Goal: Task Accomplishment & Management: Use online tool/utility

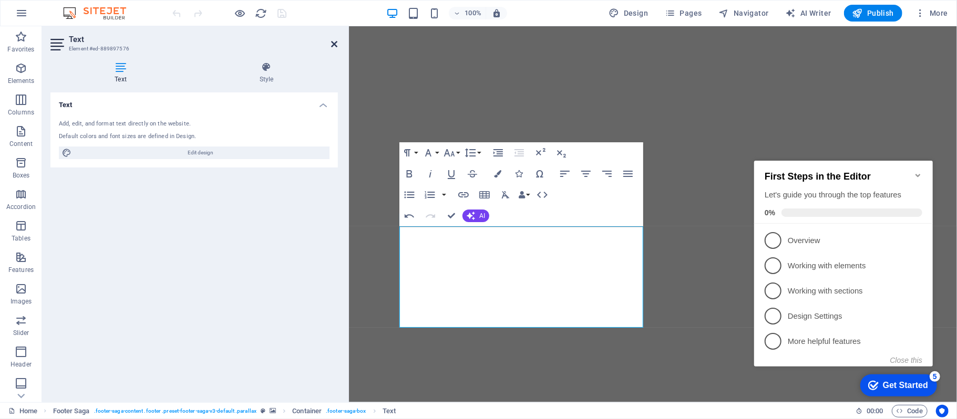
click at [333, 43] on icon at bounding box center [335, 44] width 6 height 8
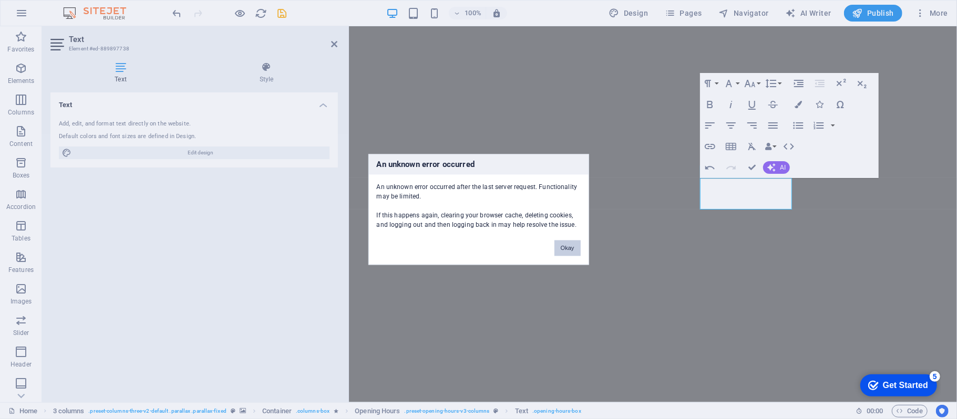
click at [562, 251] on button "Okay" at bounding box center [567, 249] width 26 height 16
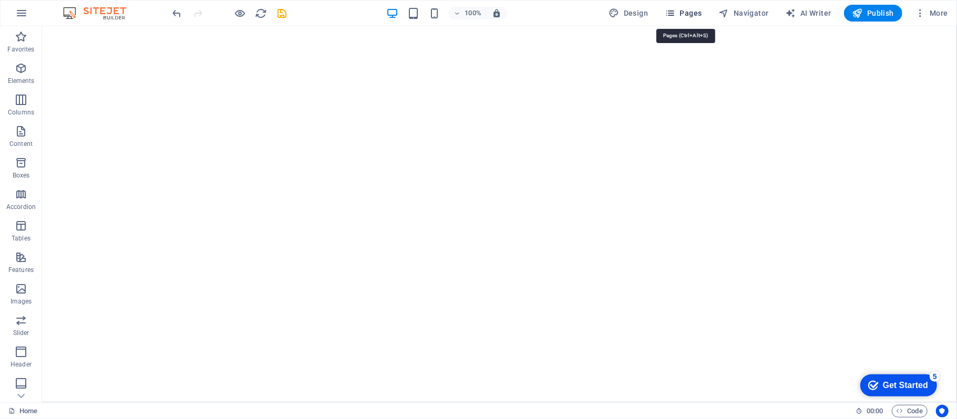
click at [675, 14] on icon "button" at bounding box center [670, 13] width 11 height 11
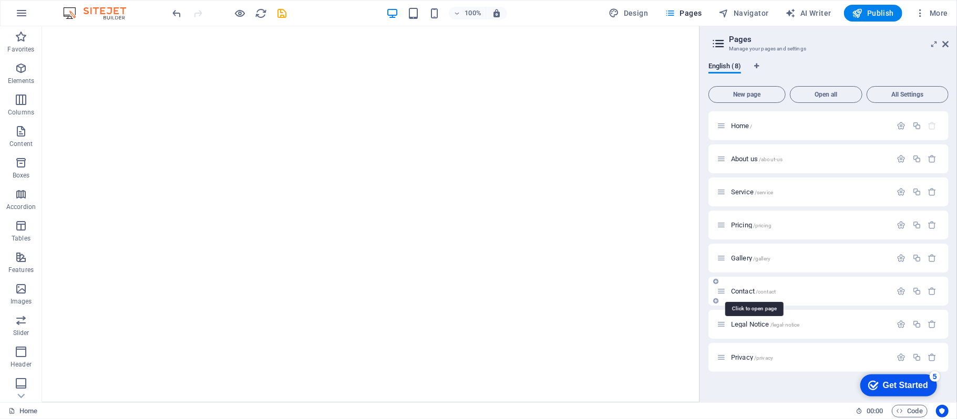
click at [744, 293] on span "Contact /contact" at bounding box center [753, 291] width 45 height 8
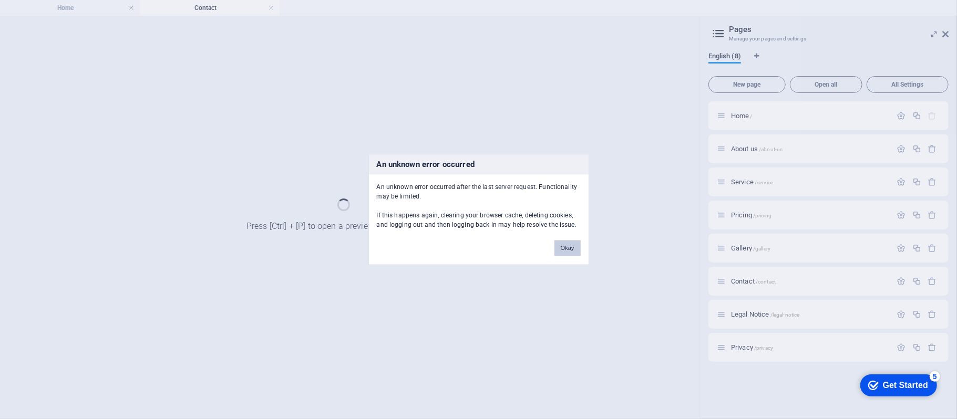
click at [572, 251] on button "Okay" at bounding box center [567, 249] width 26 height 16
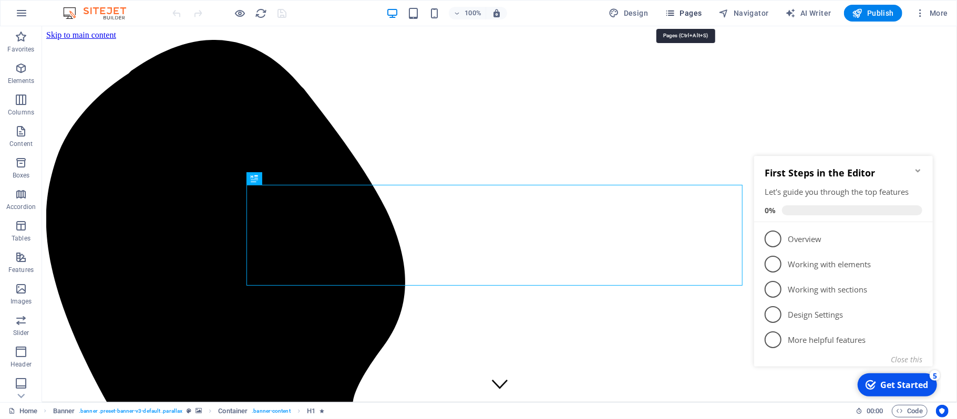
click at [692, 14] on span "Pages" at bounding box center [683, 13] width 37 height 11
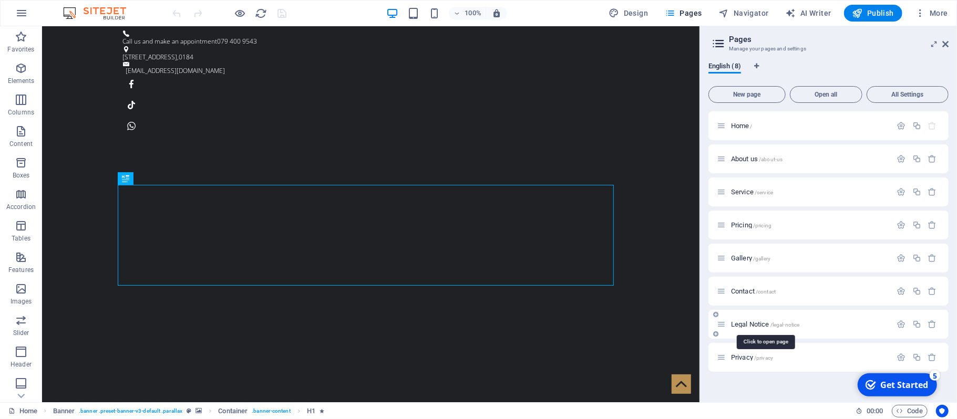
click at [795, 325] on span "/legal-notice" at bounding box center [784, 325] width 29 height 6
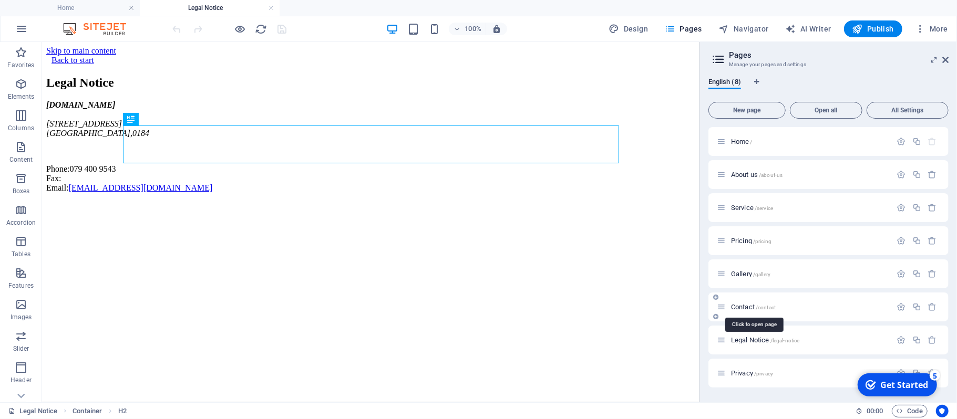
click at [748, 309] on span "Contact /contact" at bounding box center [753, 307] width 45 height 8
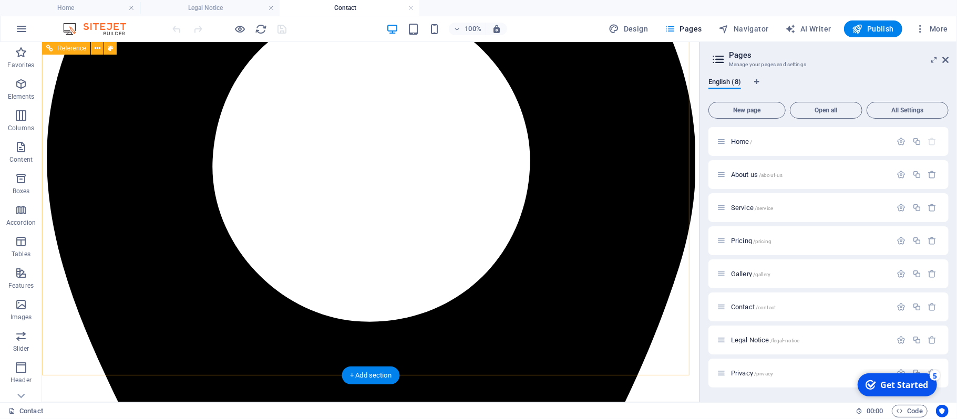
scroll to position [900, 0]
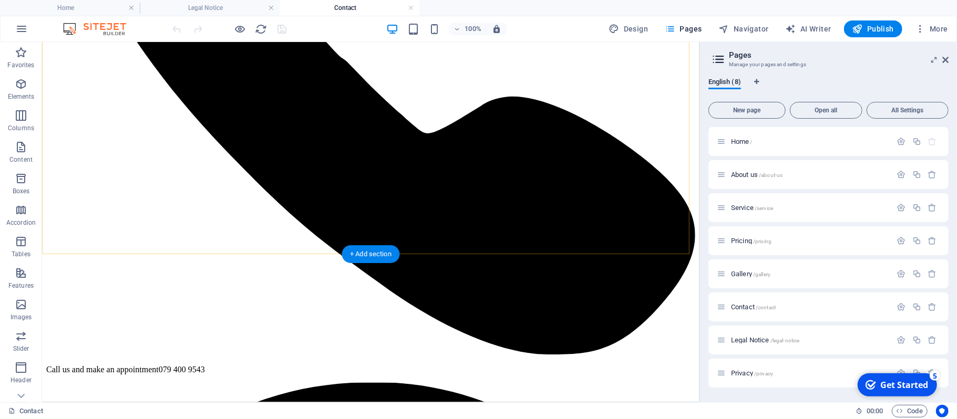
scroll to position [560, 0]
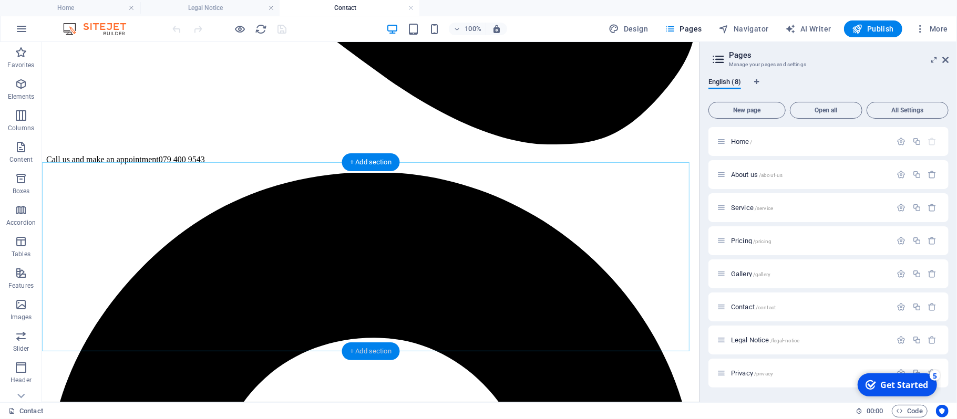
click at [358, 349] on div "+ Add section" at bounding box center [370, 352] width 58 height 18
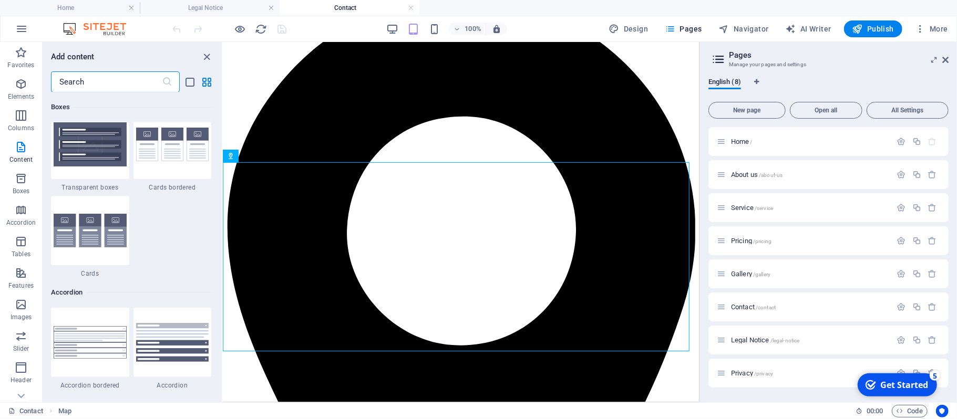
scroll to position [2819, 0]
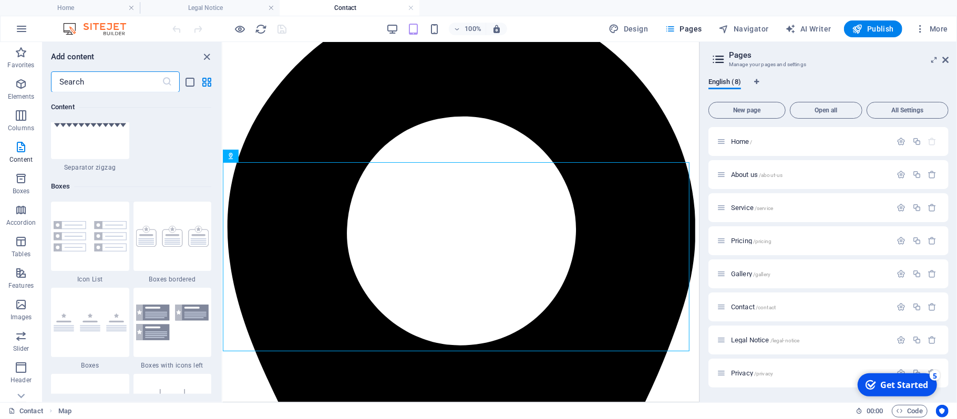
click at [109, 80] on input "text" at bounding box center [106, 81] width 111 height 21
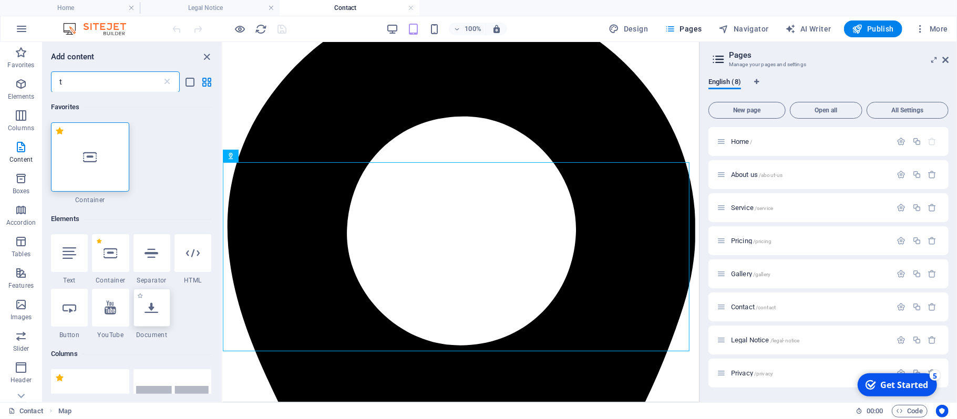
scroll to position [70, 0]
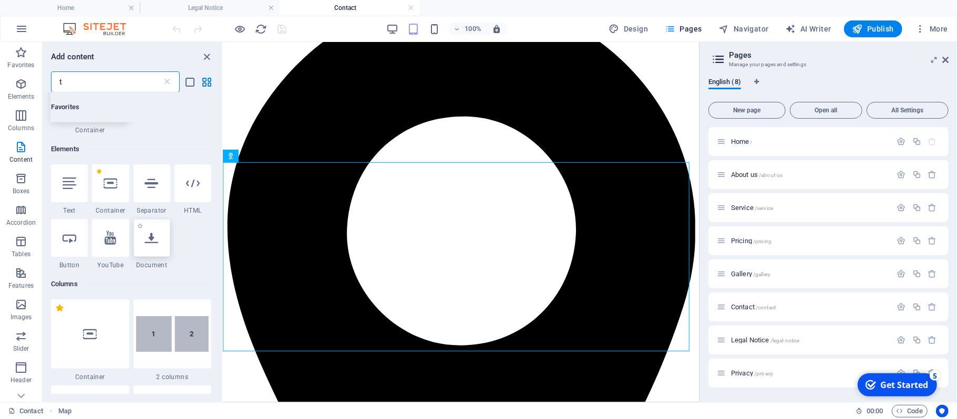
type input "t"
drag, startPoint x: 147, startPoint y: 244, endPoint x: 101, endPoint y: 153, distance: 101.5
click at [147, 244] on icon at bounding box center [152, 238] width 14 height 14
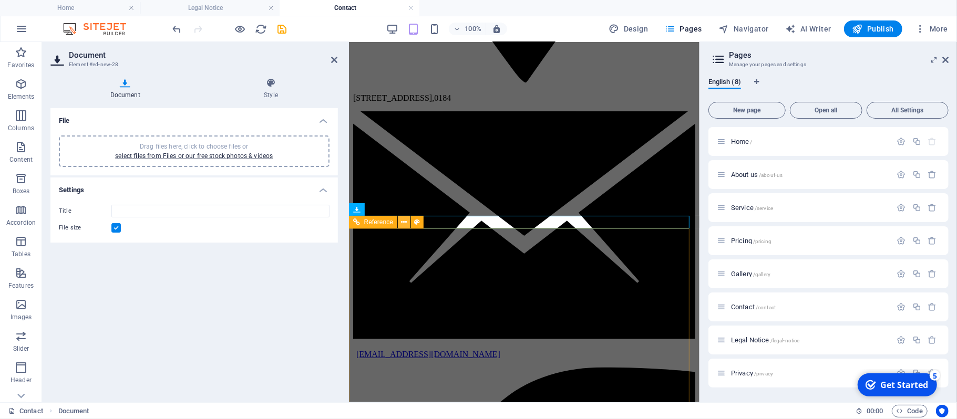
scroll to position [712, 0]
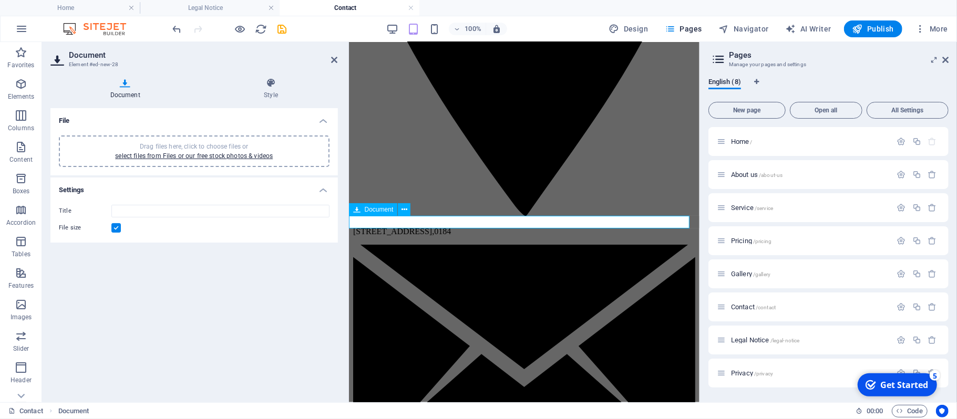
click at [188, 156] on link "select files from Files or our free stock photos & videos" at bounding box center [194, 155] width 158 height 7
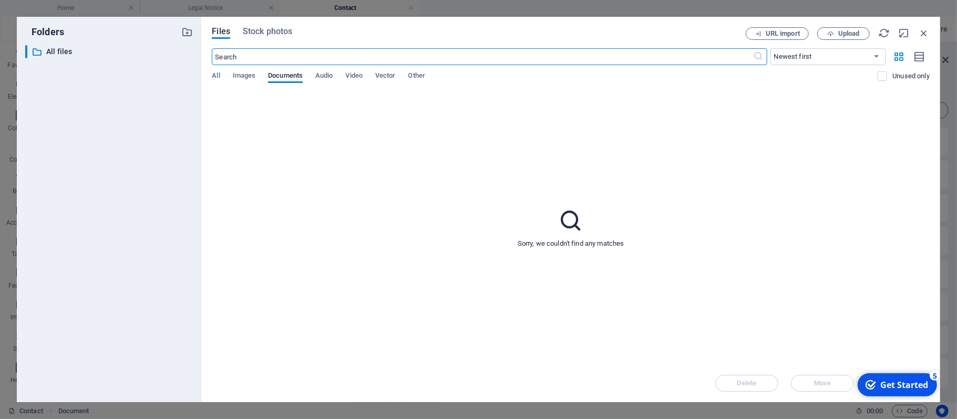
scroll to position [1184, 0]
click at [839, 32] on span "Upload" at bounding box center [849, 33] width 22 height 6
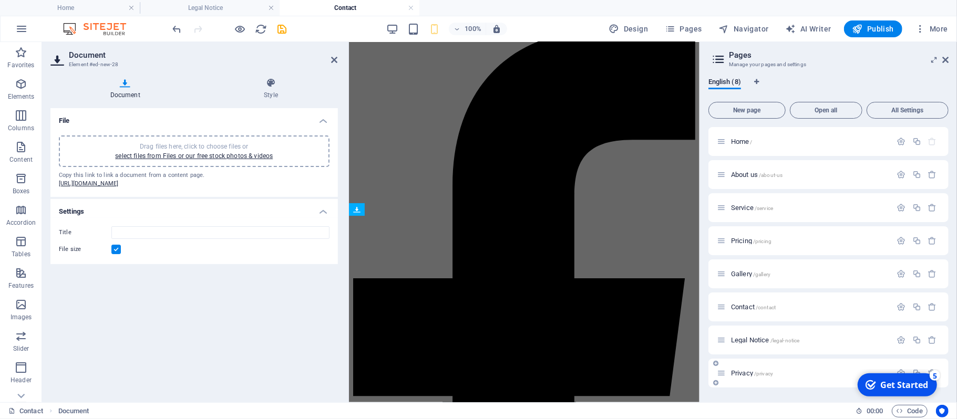
type input "BarlowtechCraftTermsandConditions-C4BZ-kf9YA1X6KOz6nypuQ.pdf"
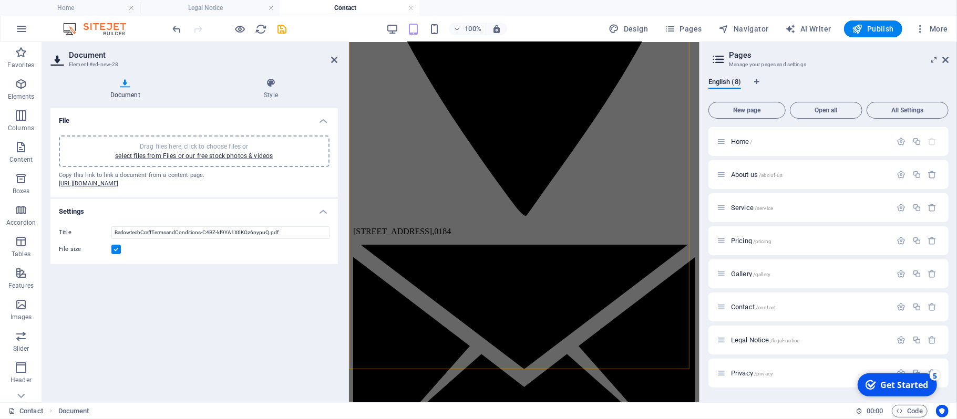
scroll to position [939, 0]
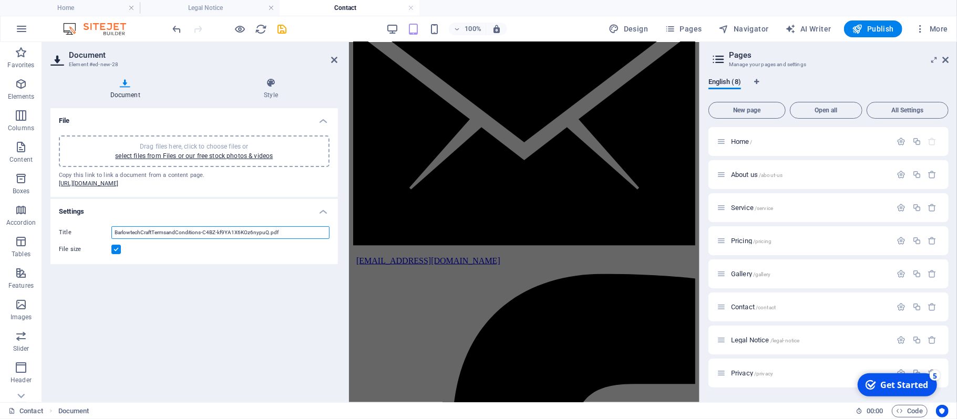
click at [282, 235] on input "BarlowtechCraftTermsandConditions-C4BZ-kf9YA1X6KOz6nypuQ.pdf" at bounding box center [220, 232] width 218 height 13
drag, startPoint x: 266, startPoint y: 240, endPoint x: 209, endPoint y: 237, distance: 56.8
click at [209, 237] on input "BarlowtechCraftTermsandConditions-C4BZ-kf9YA1X6KOz6nypuQ.pdf" at bounding box center [220, 232] width 218 height 13
drag, startPoint x: 318, startPoint y: 49, endPoint x: 333, endPoint y: 58, distance: 17.7
click at [333, 58] on icon at bounding box center [335, 60] width 6 height 8
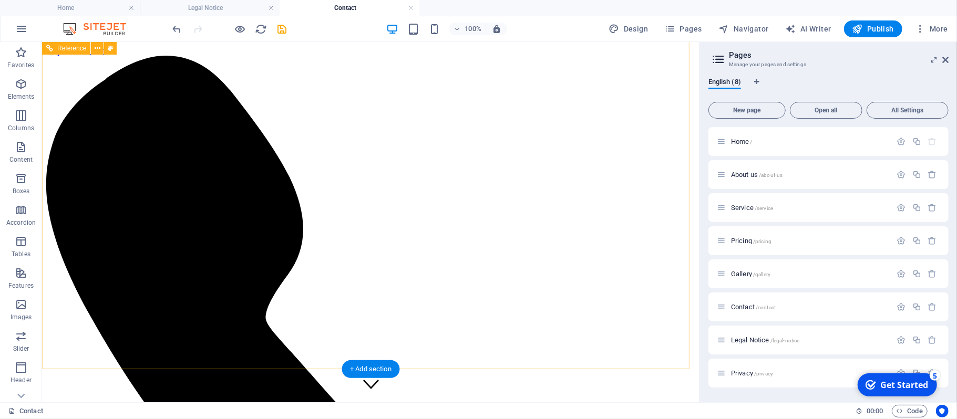
scroll to position [913, 0]
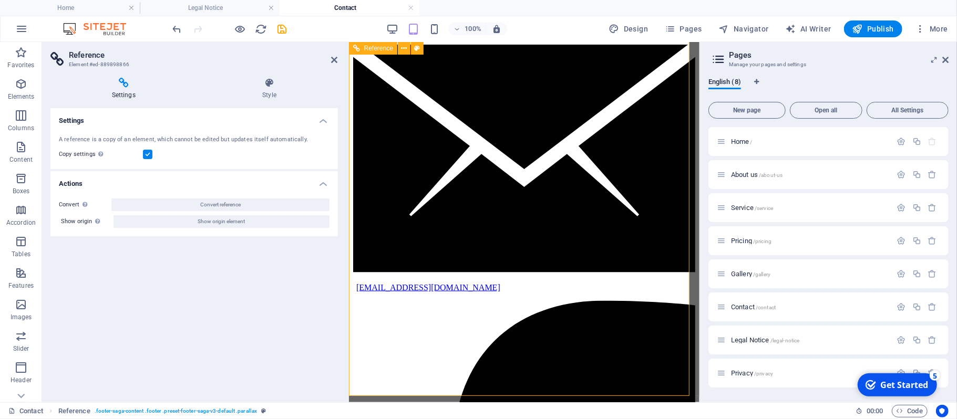
drag, startPoint x: 948, startPoint y: 59, endPoint x: 164, endPoint y: 161, distance: 789.9
click at [948, 59] on icon at bounding box center [945, 60] width 6 height 8
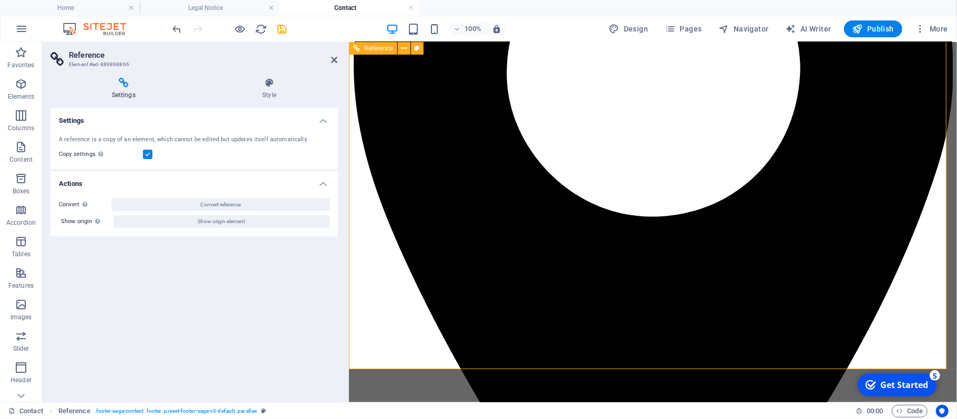
click at [333, 57] on icon at bounding box center [335, 60] width 6 height 8
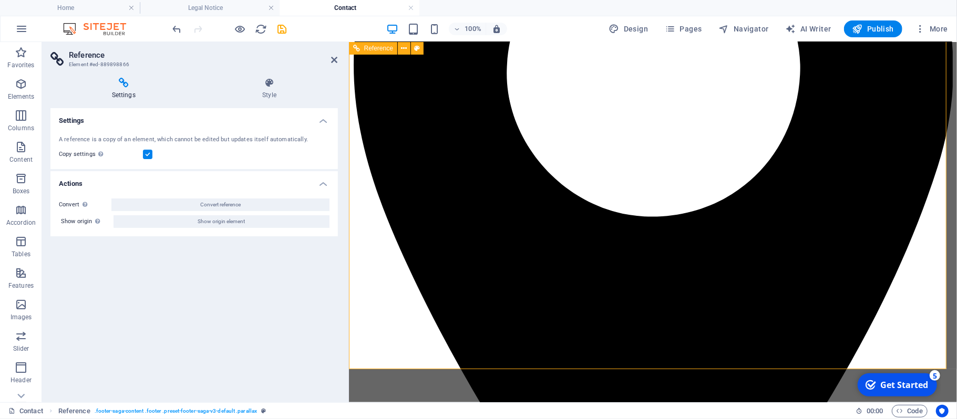
scroll to position [843, 0]
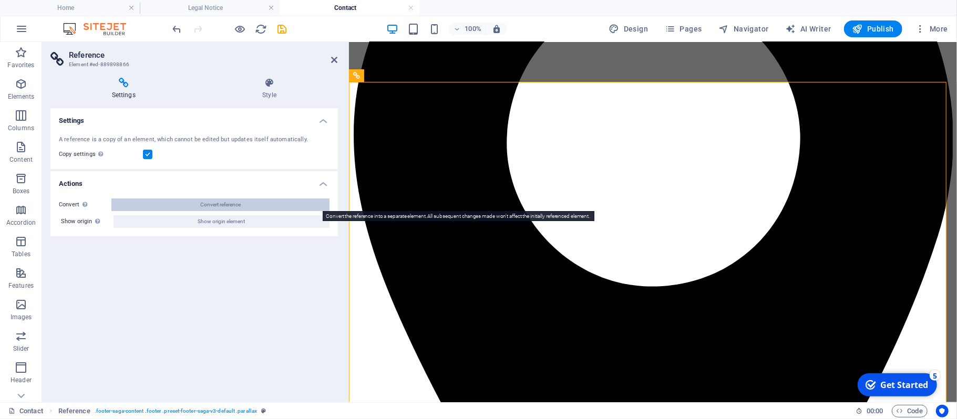
click at [208, 204] on span "Convert reference" at bounding box center [220, 205] width 40 height 13
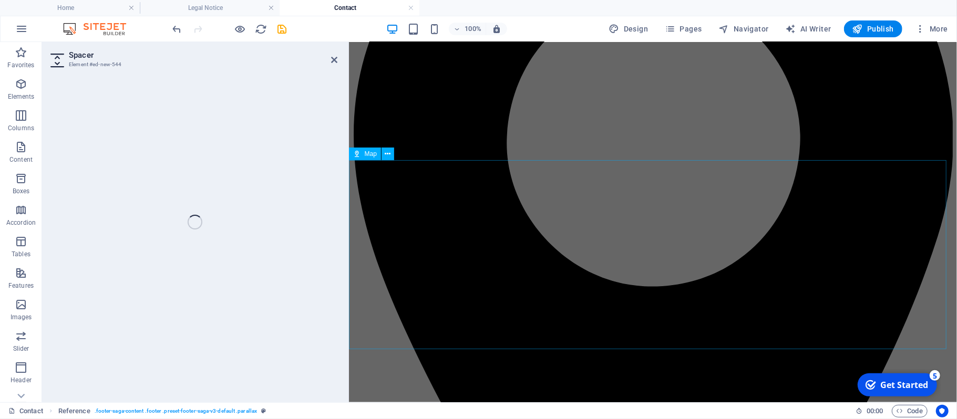
select select "px"
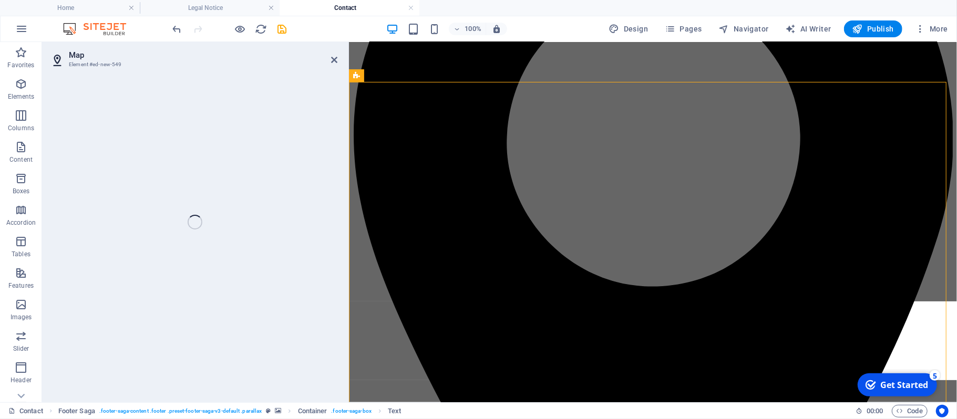
select select "1"
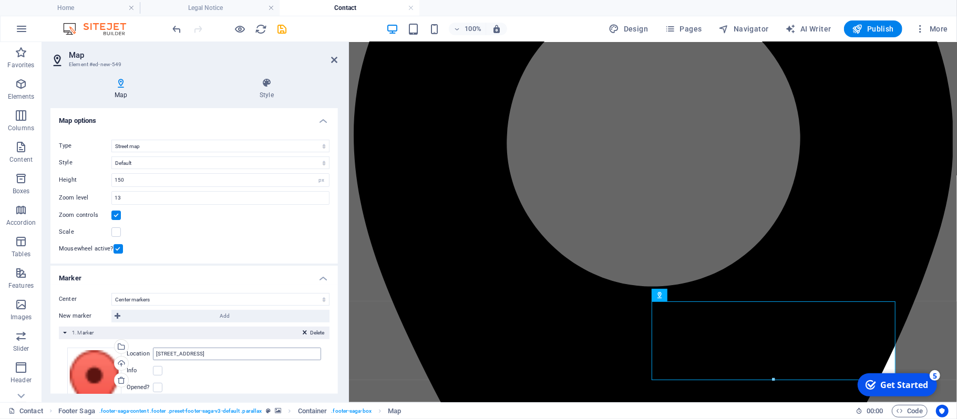
scroll to position [122, 0]
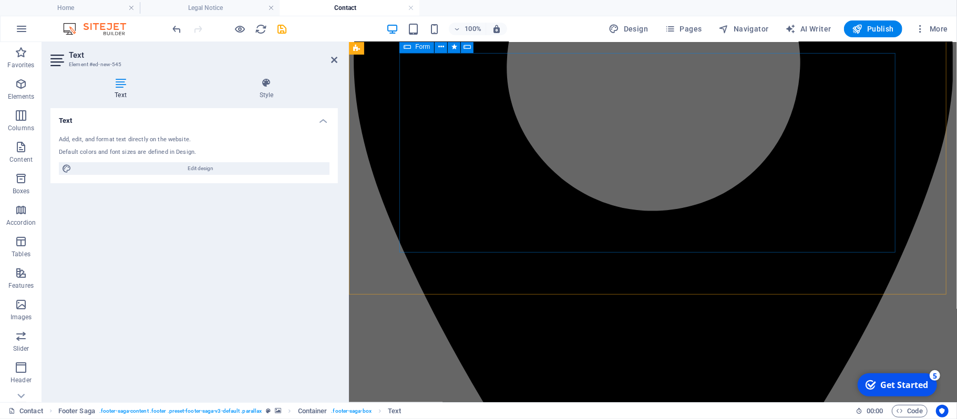
scroll to position [148, 0]
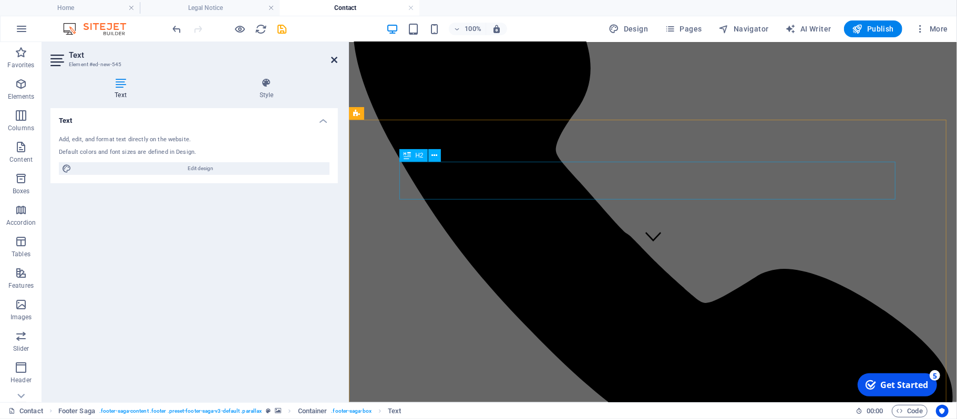
click at [334, 60] on icon at bounding box center [335, 60] width 6 height 8
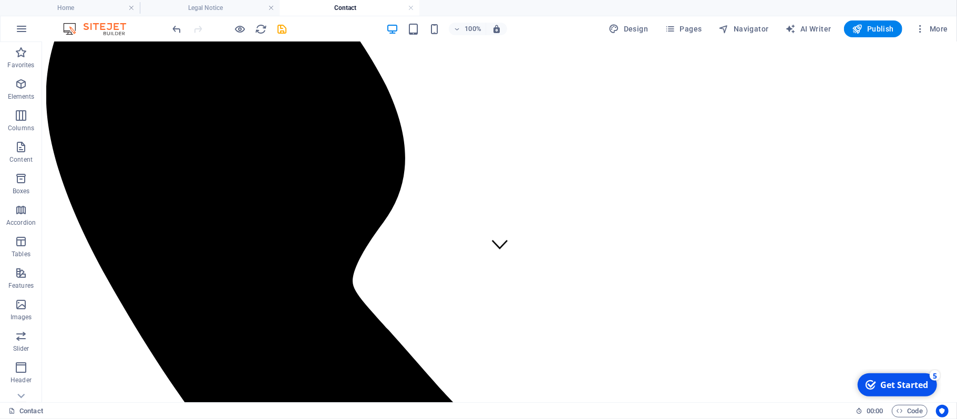
scroll to position [135, 0]
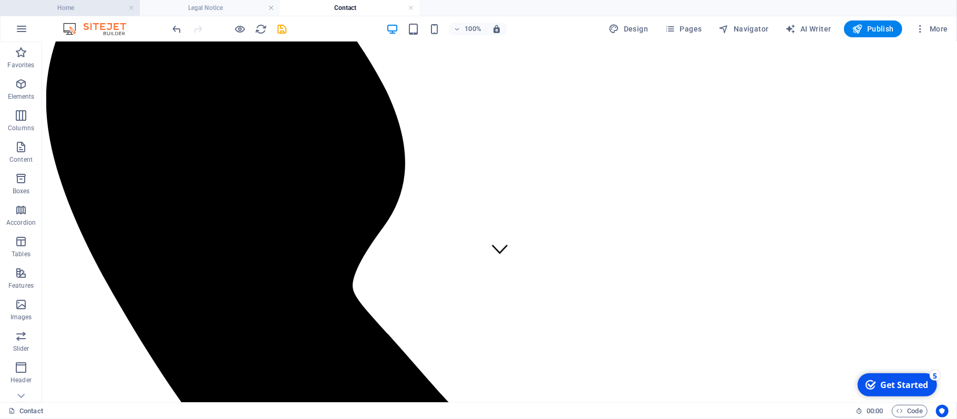
click at [67, 8] on h4 "Home" at bounding box center [70, 8] width 140 height 12
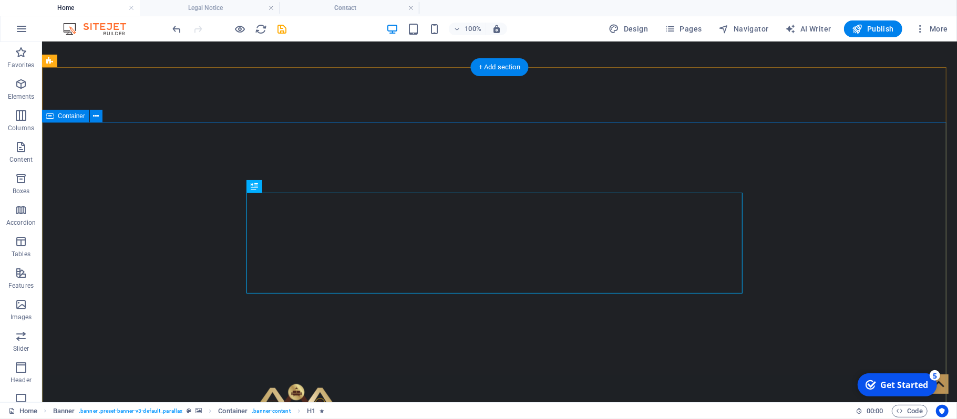
scroll to position [0, 0]
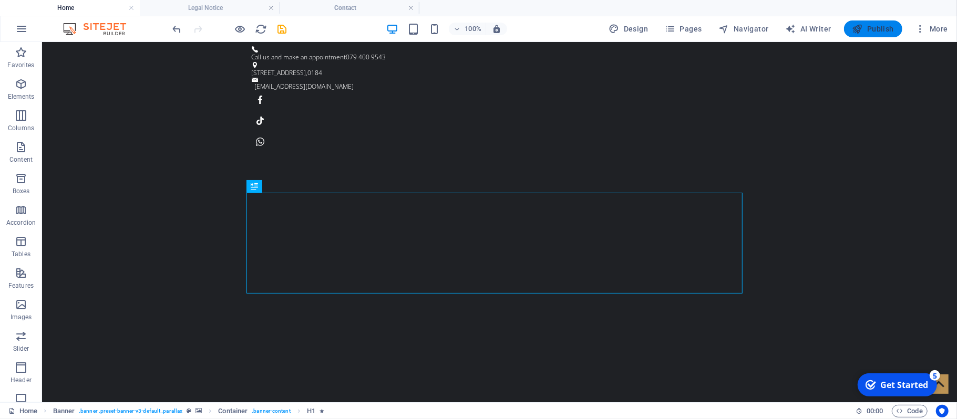
click at [873, 30] on span "Publish" at bounding box center [873, 29] width 42 height 11
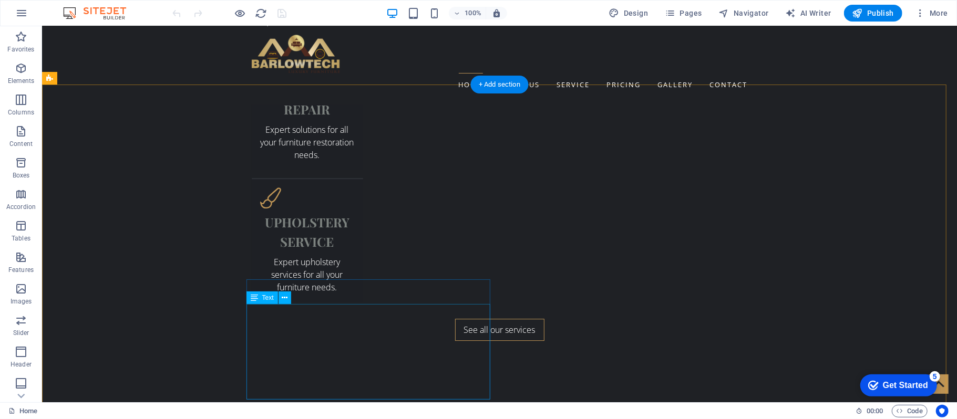
scroll to position [2104, 0]
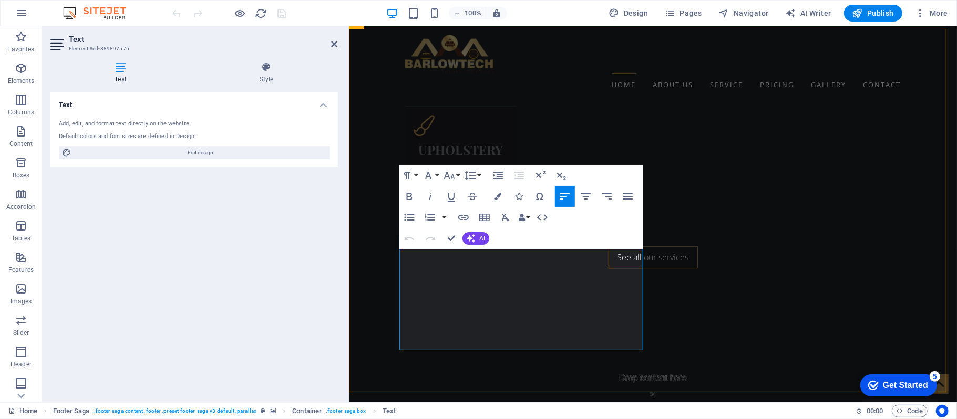
scroll to position [2087, 0]
click at [337, 45] on aside "Text Element #ed-889897576 Text Style Text Add, edit, and format text directly …" at bounding box center [195, 214] width 307 height 376
click at [336, 43] on icon at bounding box center [335, 44] width 6 height 8
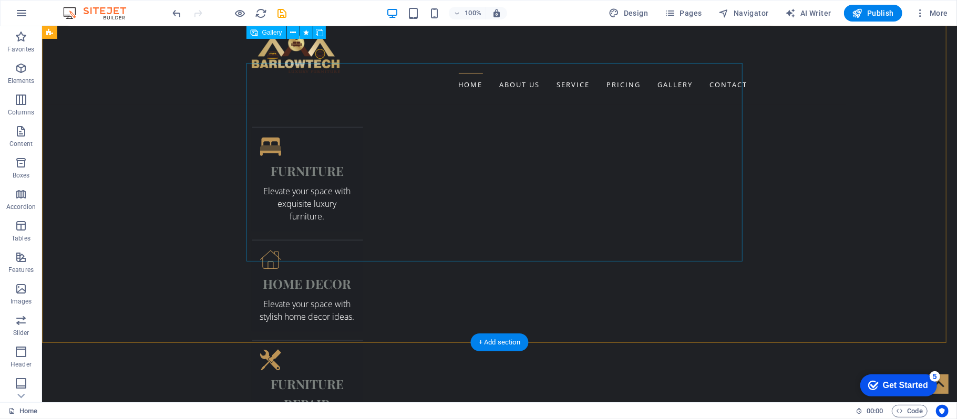
scroll to position [1667, 0]
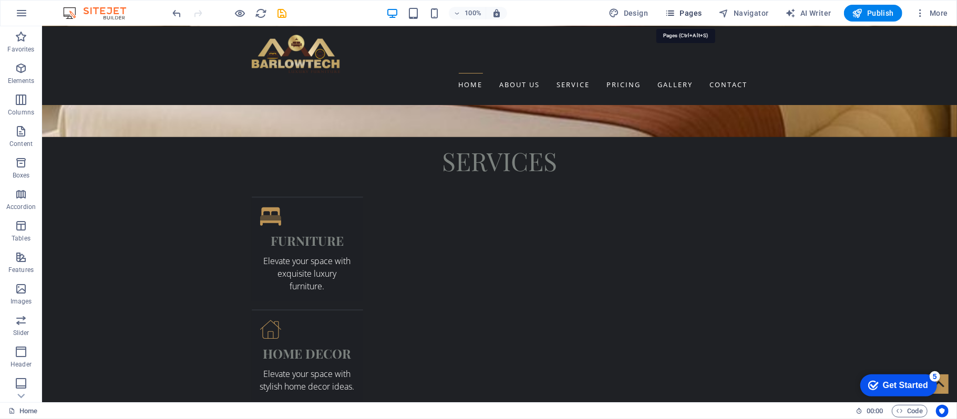
click at [695, 13] on span "Pages" at bounding box center [683, 13] width 37 height 11
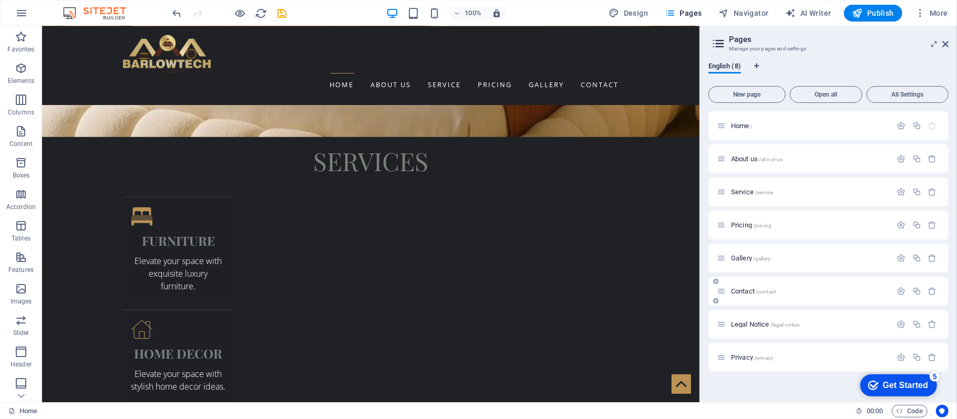
click at [746, 291] on span "Contact /contact" at bounding box center [753, 291] width 45 height 8
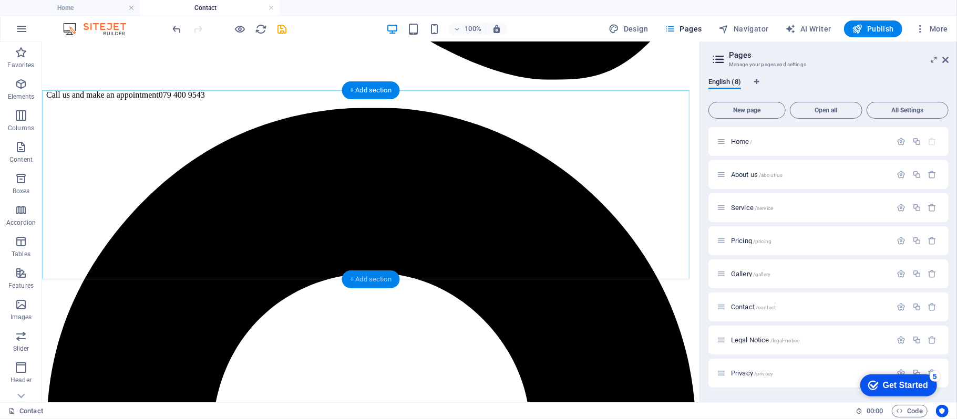
scroll to position [633, 0]
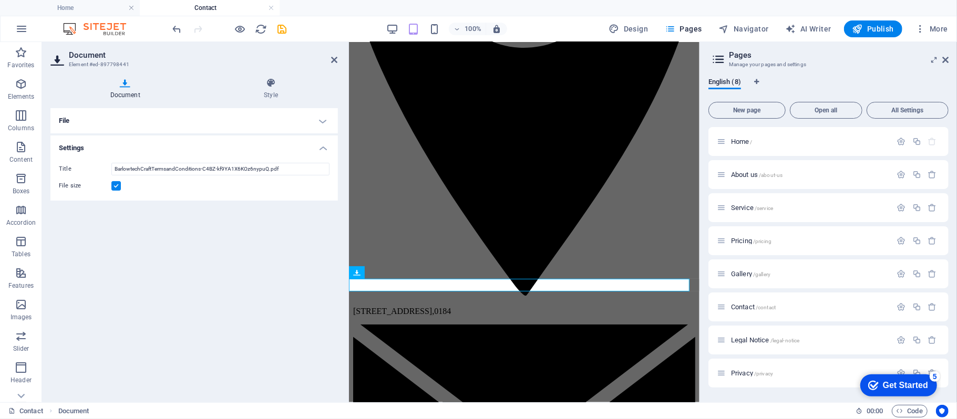
scroll to position [649, 0]
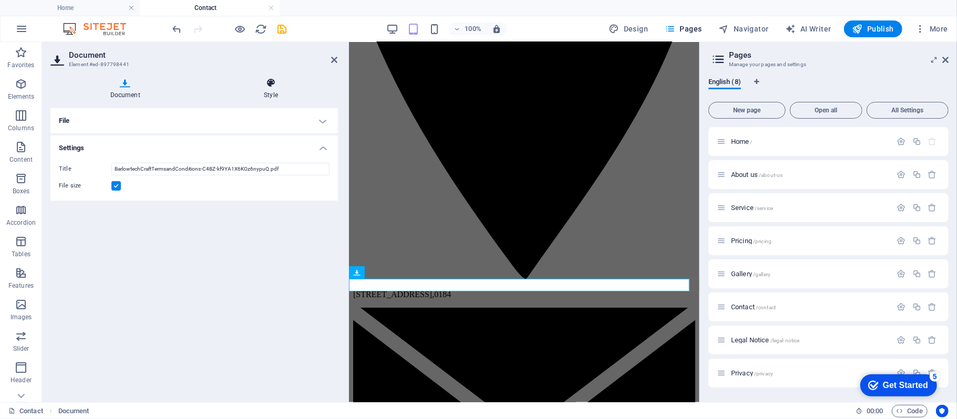
click at [270, 86] on icon at bounding box center [270, 83] width 133 height 11
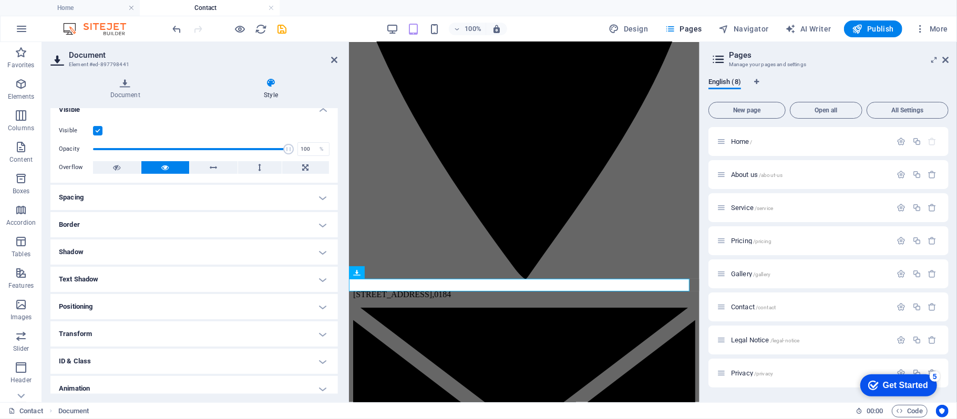
scroll to position [0, 0]
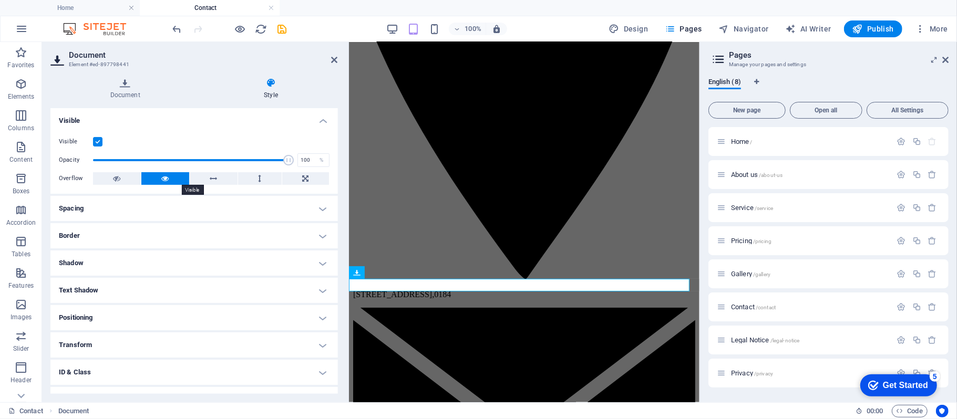
click at [164, 175] on icon at bounding box center [164, 178] width 7 height 13
type input "100"
drag, startPoint x: 284, startPoint y: 158, endPoint x: 303, endPoint y: 160, distance: 19.0
click at [303, 160] on div "Opacity 100 %" at bounding box center [194, 160] width 271 height 16
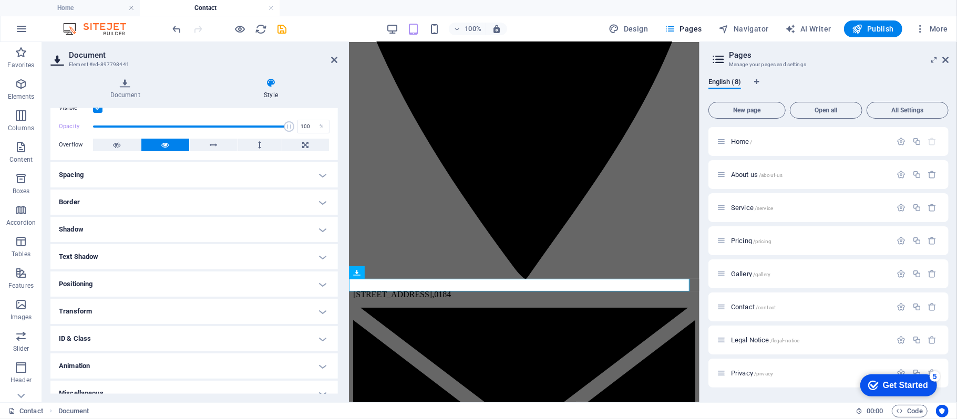
scroll to position [45, 0]
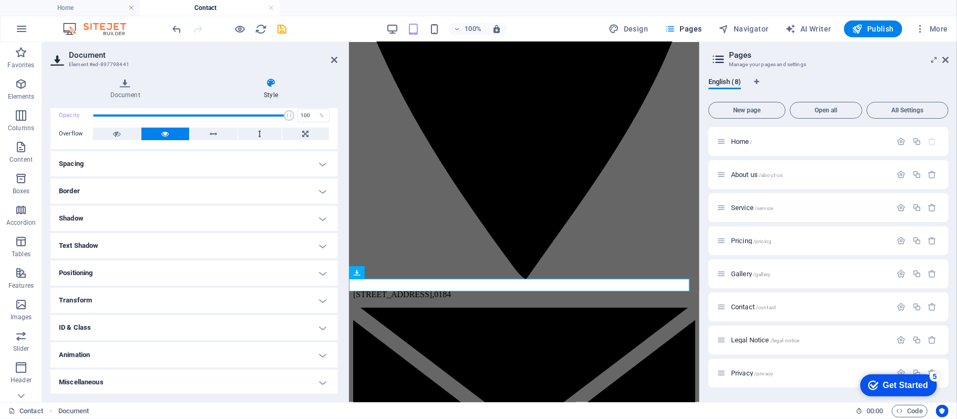
click at [317, 187] on h4 "Border" at bounding box center [193, 191] width 287 height 25
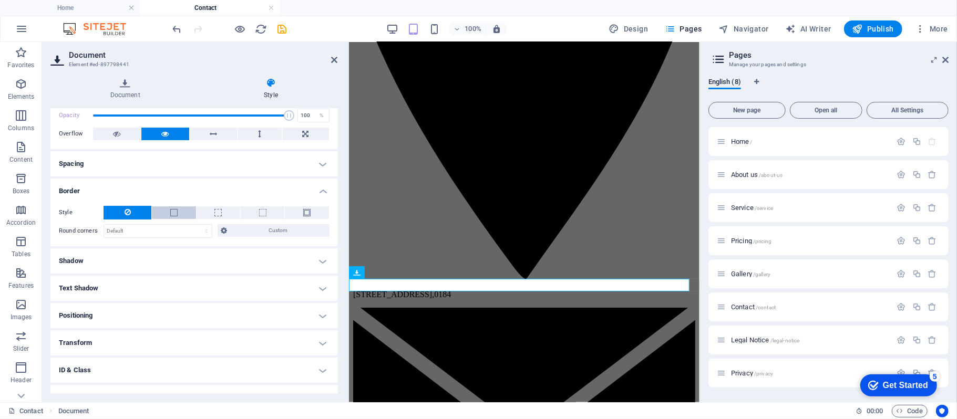
click at [173, 212] on span at bounding box center [173, 212] width 7 height 7
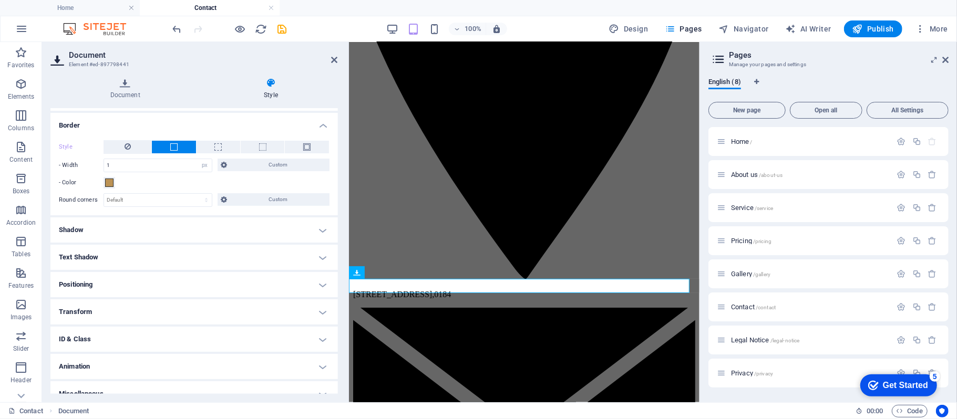
scroll to position [122, 0]
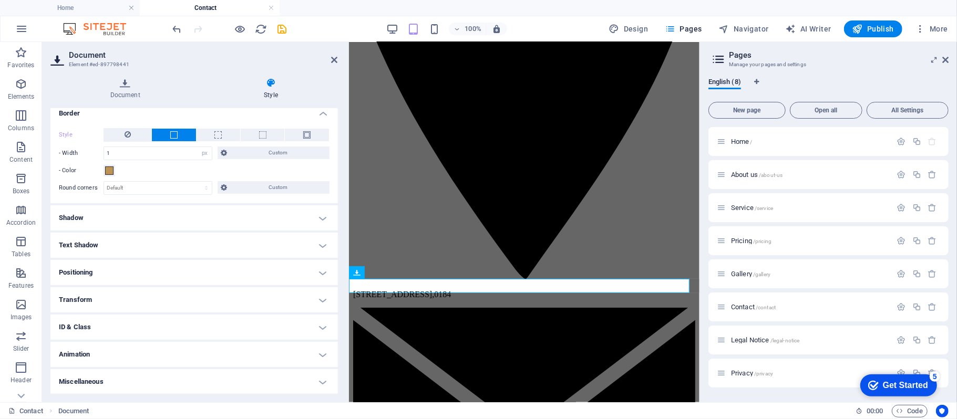
click at [322, 353] on h4 "Animation" at bounding box center [193, 354] width 287 height 25
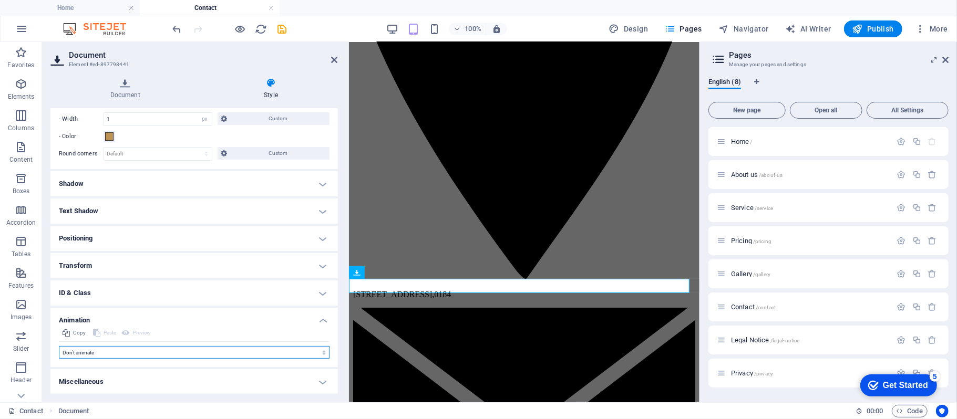
click at [174, 350] on select "Don't animate Show / Hide Slide up/down Zoom in/out Slide left to right Slide r…" at bounding box center [194, 352] width 271 height 13
select select "move-left-to-right"
click at [59, 346] on select "Don't animate Show / Hide Slide up/down Zoom in/out Slide left to right Slide r…" at bounding box center [194, 352] width 271 height 13
select select "scroll"
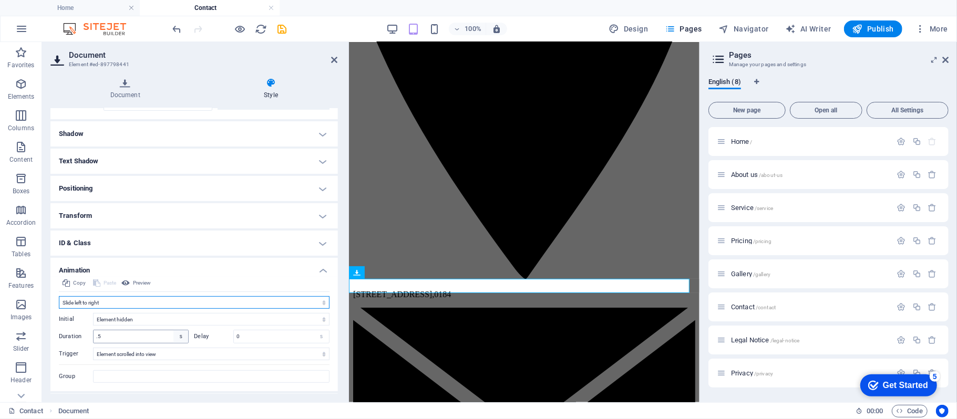
scroll to position [231, 0]
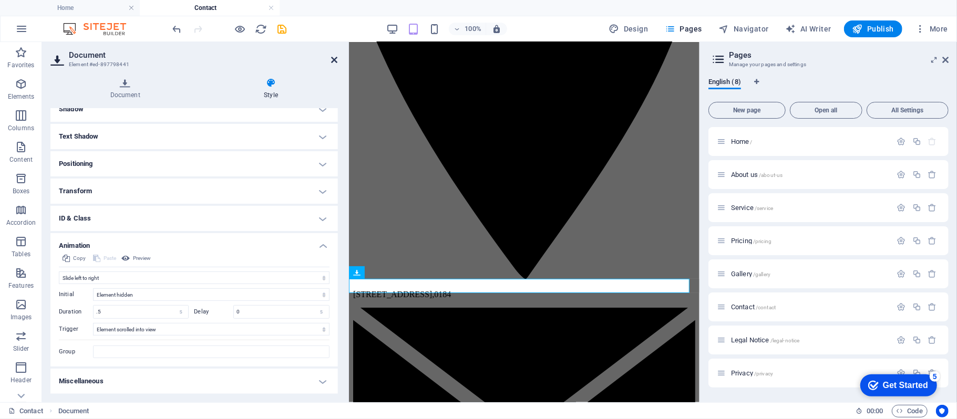
drag, startPoint x: 335, startPoint y: 60, endPoint x: 593, endPoint y: 150, distance: 273.2
click at [335, 60] on icon at bounding box center [335, 60] width 6 height 8
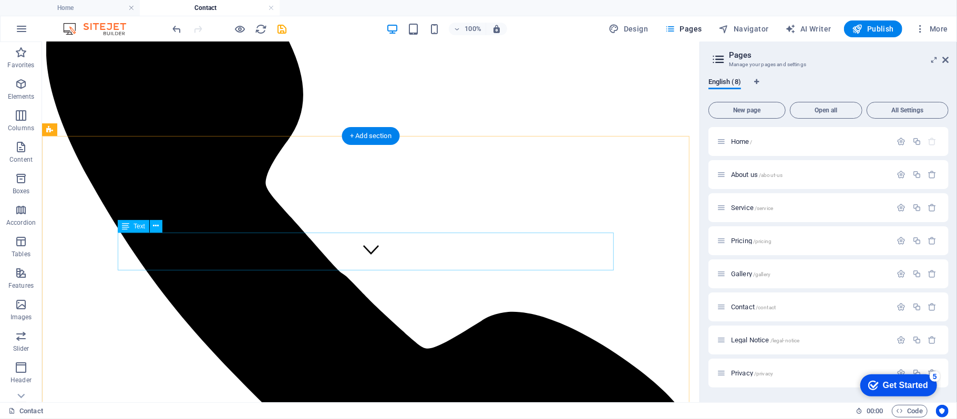
scroll to position [2, 0]
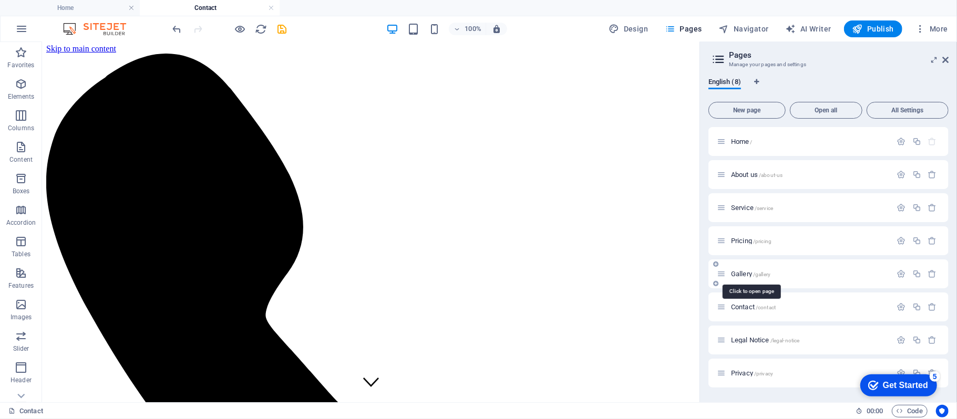
click at [759, 272] on span "/gallery" at bounding box center [761, 275] width 17 height 6
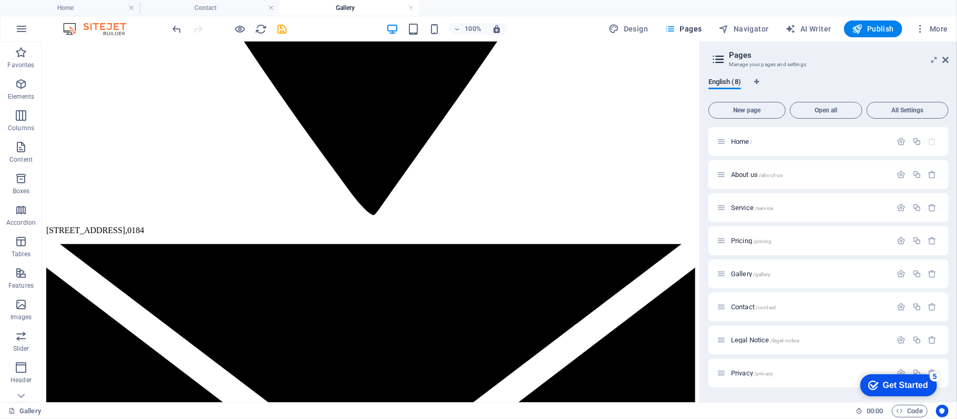
scroll to position [1541, 0]
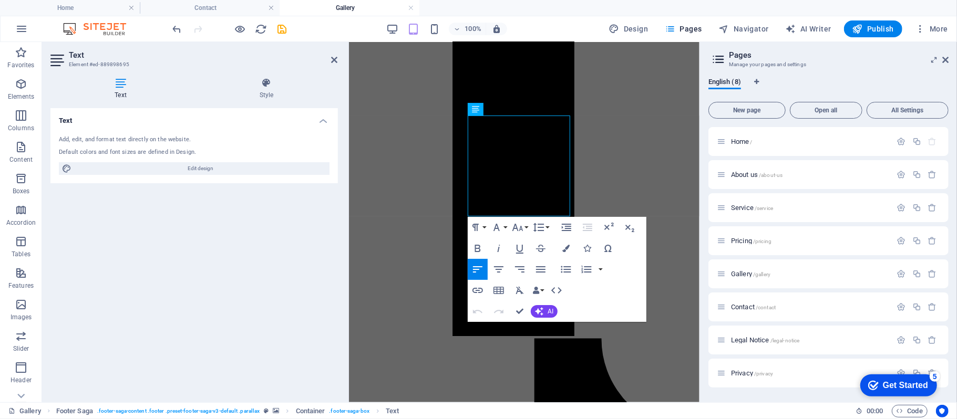
scroll to position [1396, 0]
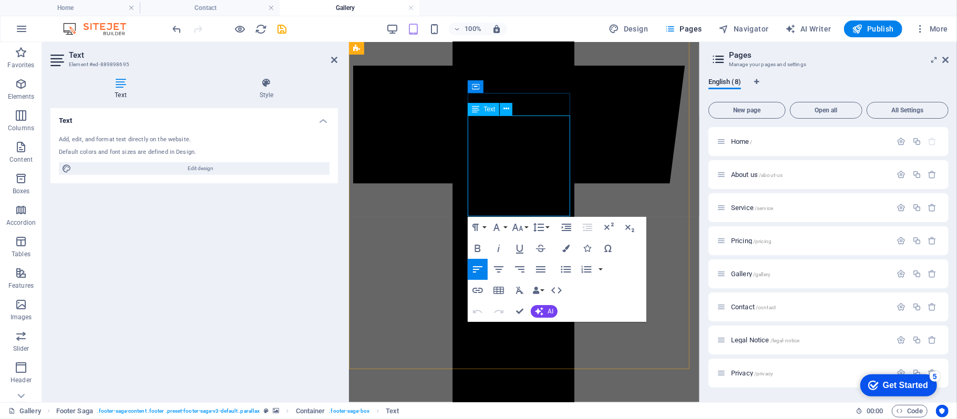
drag, startPoint x: 529, startPoint y: 119, endPoint x: 502, endPoint y: 122, distance: 27.5
click at [335, 62] on icon at bounding box center [335, 60] width 6 height 8
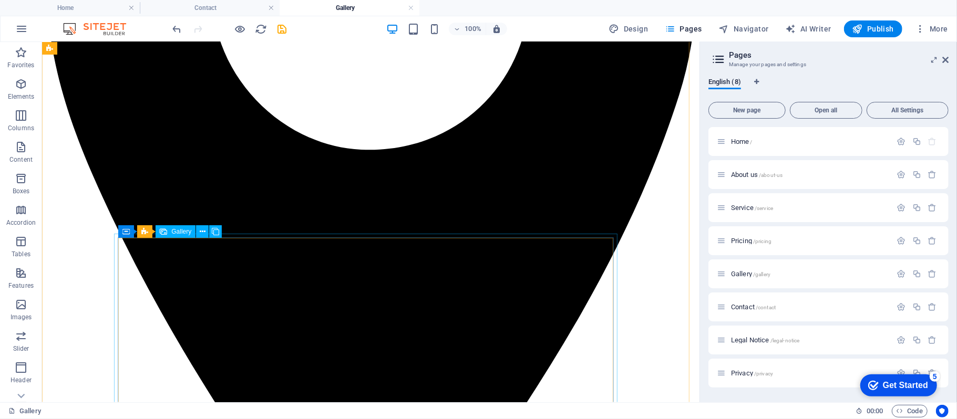
scroll to position [1073, 0]
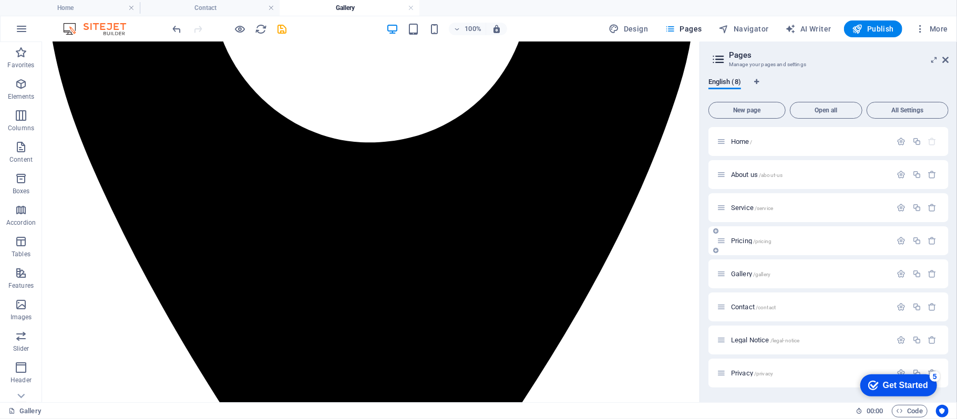
click at [749, 247] on div "Pricing /pricing" at bounding box center [828, 240] width 240 height 29
click at [769, 242] on span "/pricing" at bounding box center [762, 242] width 18 height 6
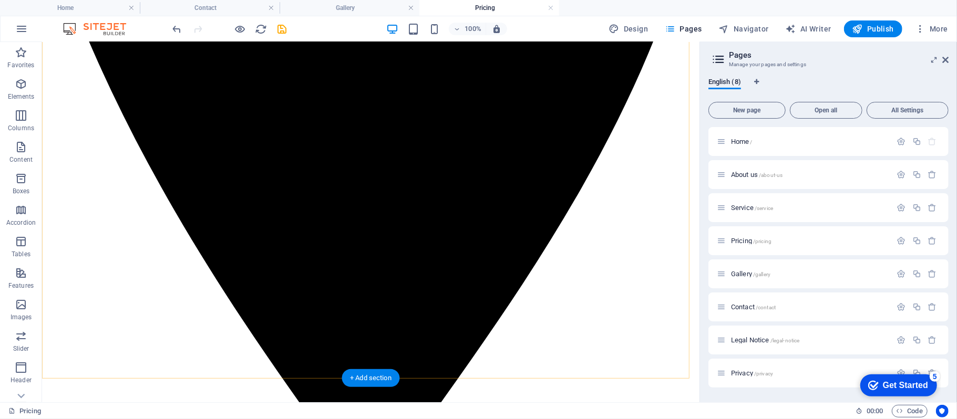
scroll to position [1380, 0]
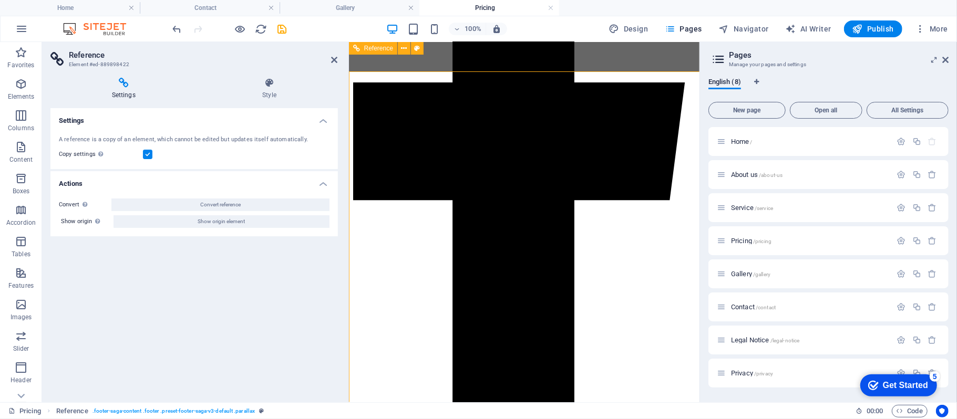
scroll to position [1320, 0]
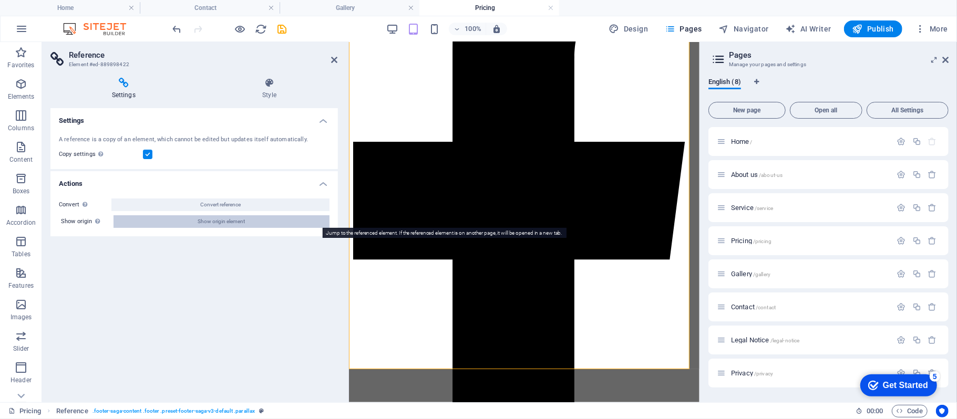
drag, startPoint x: 211, startPoint y: 223, endPoint x: 131, endPoint y: 183, distance: 89.5
click at [211, 223] on span "Show origin element" at bounding box center [221, 221] width 47 height 13
select select "footer"
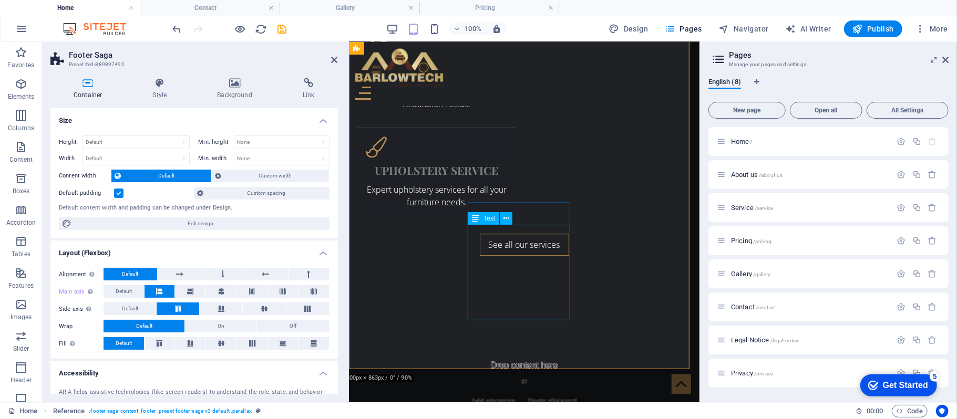
scroll to position [0, 0]
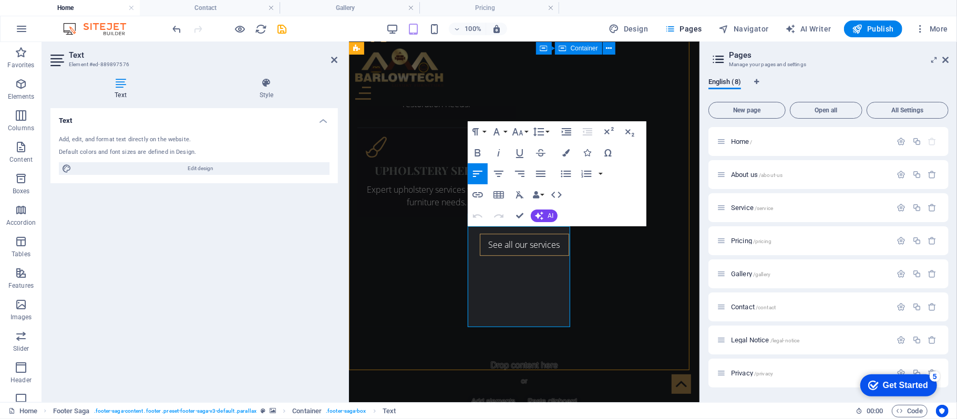
scroll to position [2016, 0]
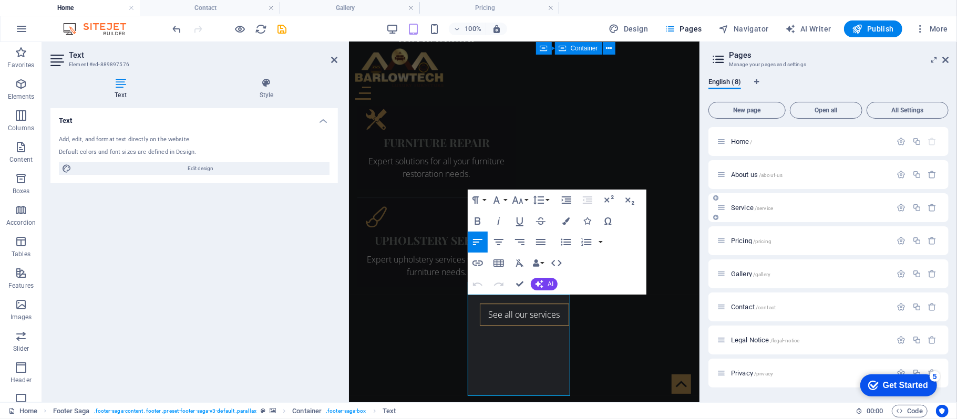
click at [744, 208] on span "Service /service" at bounding box center [752, 208] width 42 height 8
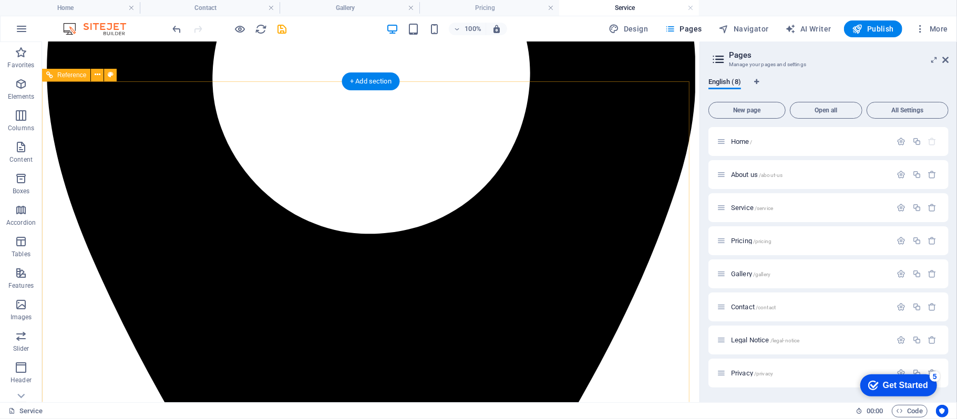
scroll to position [1051, 0]
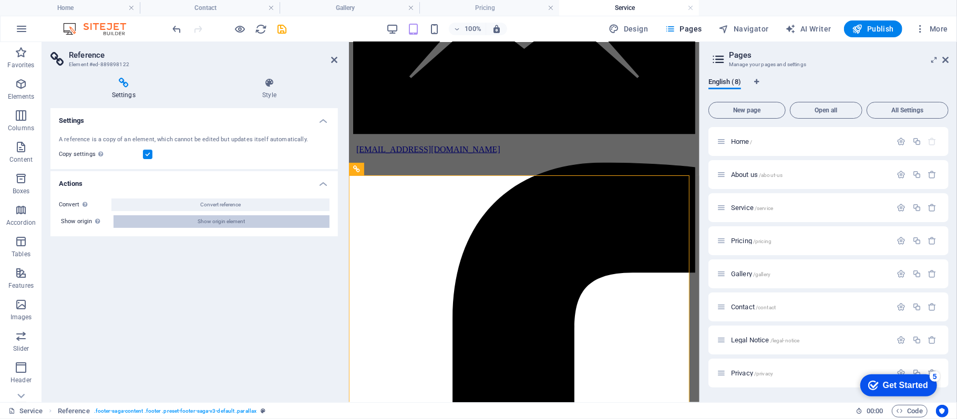
click at [211, 223] on span "Show origin element" at bounding box center [221, 221] width 47 height 13
select select "footer"
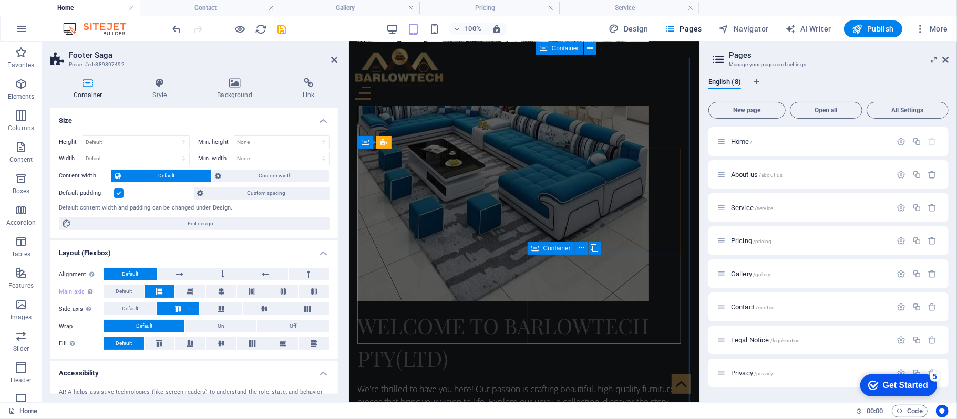
scroll to position [685, 0]
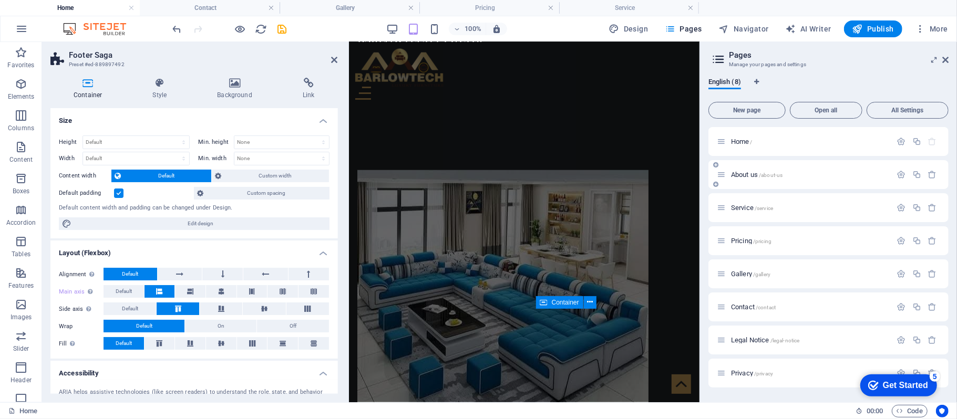
click at [747, 173] on span "About us /about-us" at bounding box center [756, 175] width 51 height 8
click at [747, 193] on div "Service /service" at bounding box center [828, 207] width 240 height 29
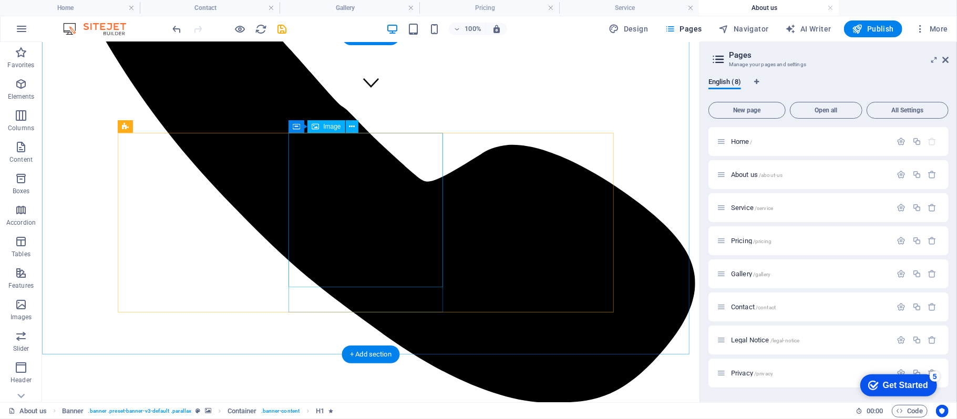
scroll to position [350, 0]
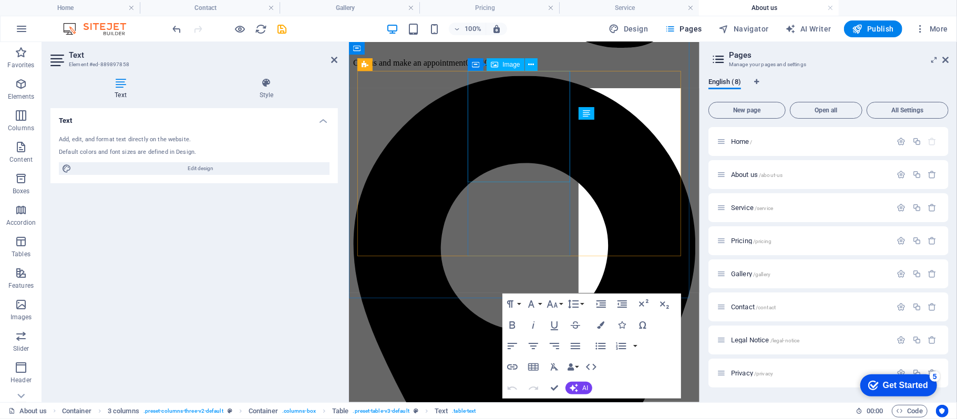
scroll to position [359, 0]
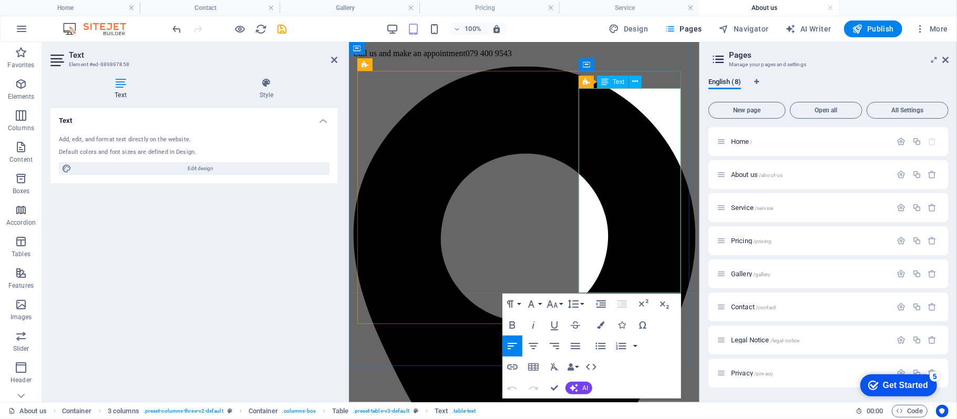
drag, startPoint x: 649, startPoint y: 100, endPoint x: 624, endPoint y: 100, distance: 25.2
drag, startPoint x: 347, startPoint y: 112, endPoint x: 336, endPoint y: 61, distance: 52.1
click at [336, 61] on icon at bounding box center [335, 60] width 6 height 8
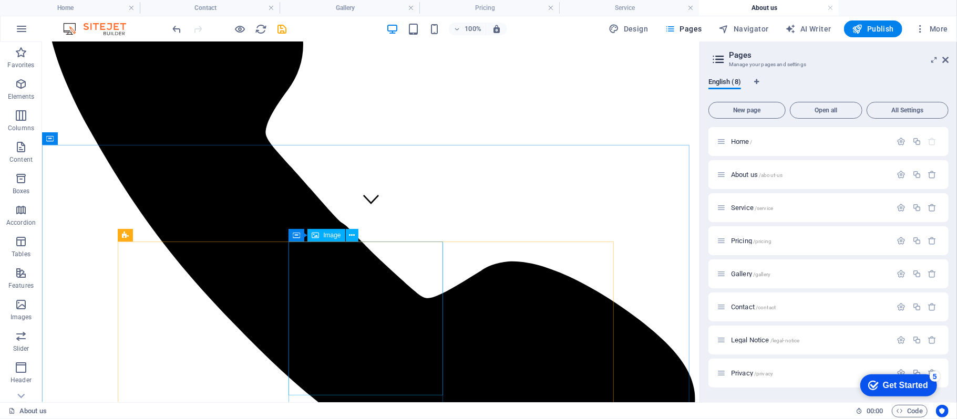
scroll to position [0, 0]
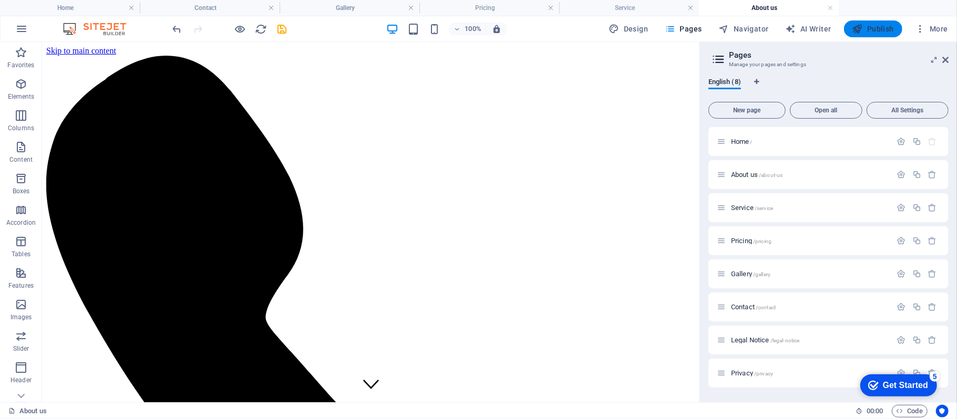
click at [881, 30] on span "Publish" at bounding box center [873, 29] width 42 height 11
